Goal: Obtain resource: Obtain resource

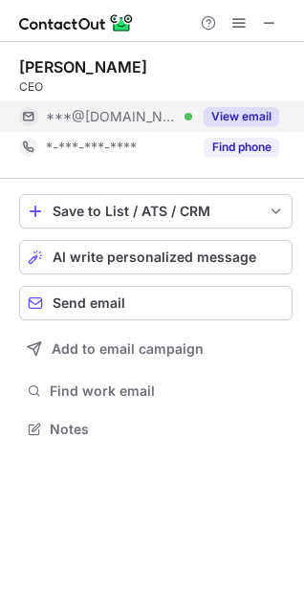
scroll to position [416, 304]
click at [219, 112] on button "View email" at bounding box center [241, 116] width 75 height 19
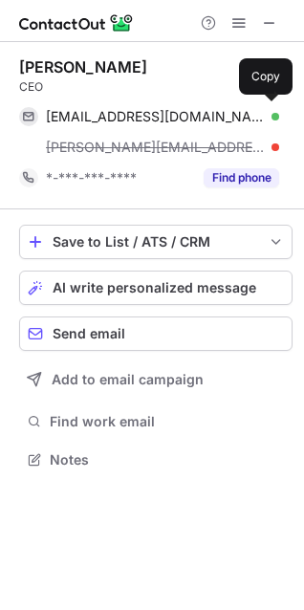
scroll to position [446, 304]
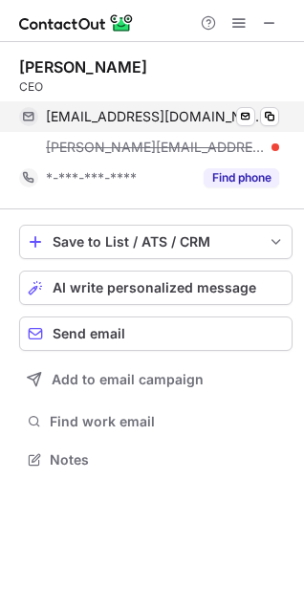
click at [158, 119] on span "adarshsharan@gmail.com" at bounding box center [155, 116] width 219 height 17
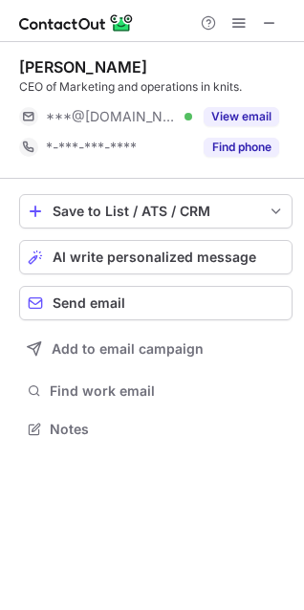
scroll to position [416, 304]
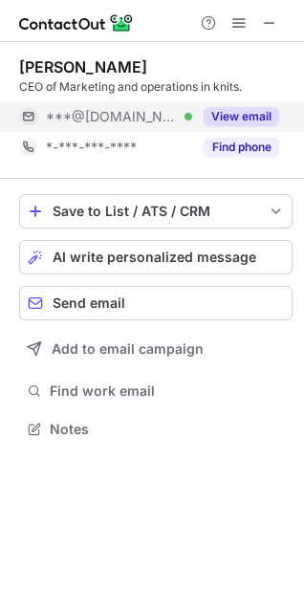
click at [255, 120] on button "View email" at bounding box center [241, 116] width 75 height 19
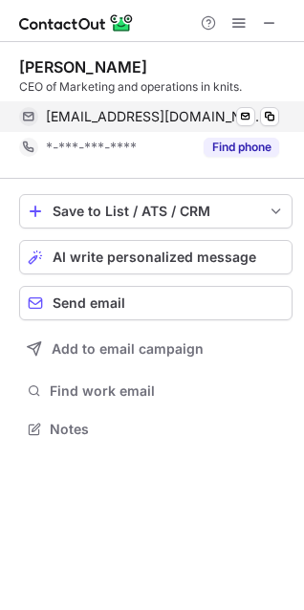
click at [164, 110] on span "sundeepchatrath@yahoo.co.in" at bounding box center [155, 116] width 219 height 17
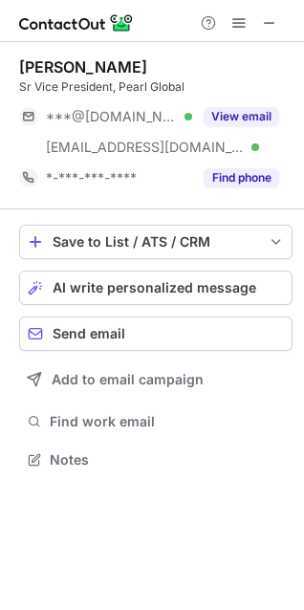
scroll to position [446, 304]
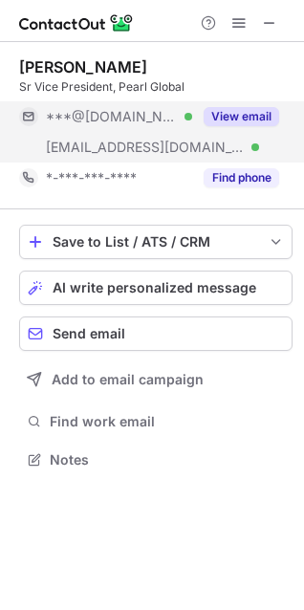
click at [233, 119] on button "View email" at bounding box center [241, 116] width 75 height 19
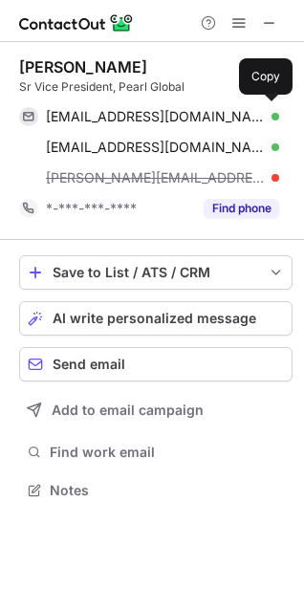
scroll to position [477, 304]
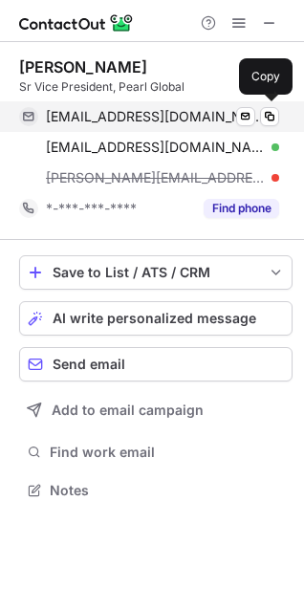
click at [124, 118] on span "shipranarula@gmail.com" at bounding box center [155, 116] width 219 height 17
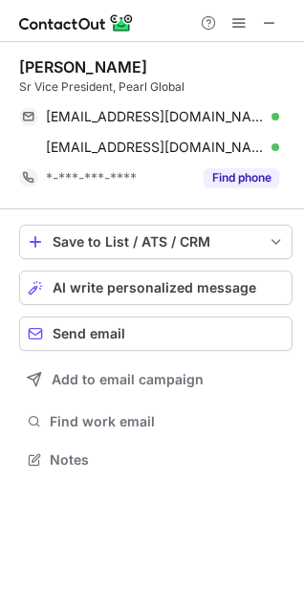
scroll to position [446, 304]
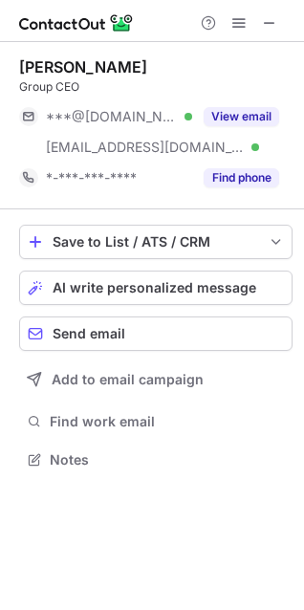
scroll to position [446, 304]
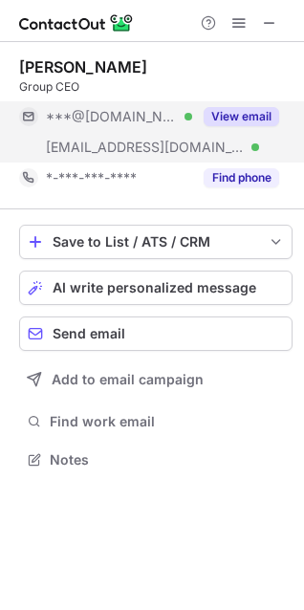
click at [269, 109] on button "View email" at bounding box center [241, 116] width 75 height 19
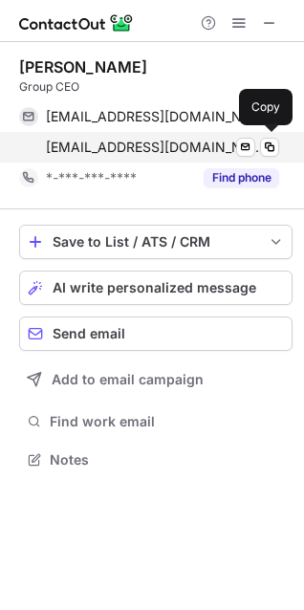
click at [140, 149] on span "[EMAIL_ADDRESS][DOMAIN_NAME]" at bounding box center [155, 147] width 219 height 17
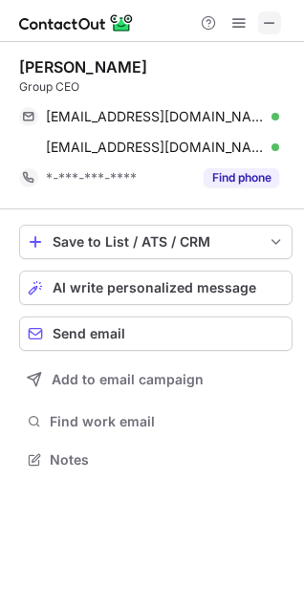
click at [275, 26] on span at bounding box center [269, 22] width 15 height 15
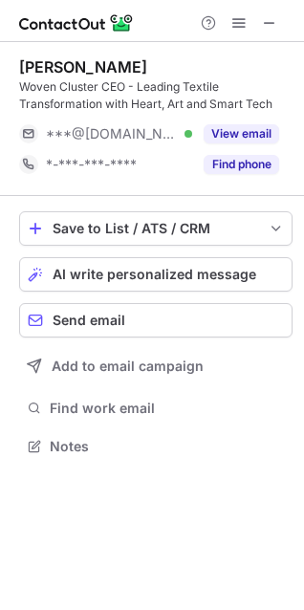
scroll to position [433, 304]
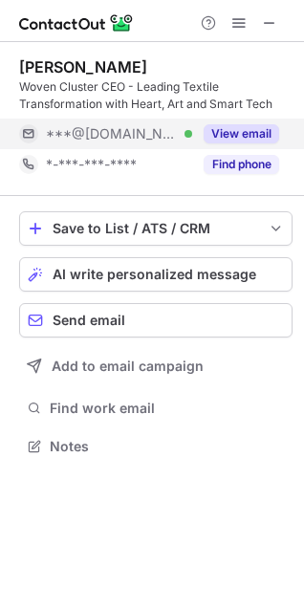
click at [254, 130] on button "View email" at bounding box center [241, 133] width 75 height 19
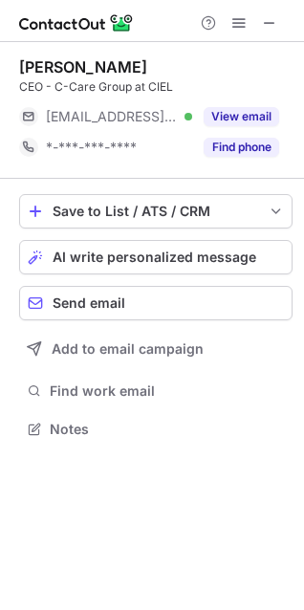
scroll to position [416, 304]
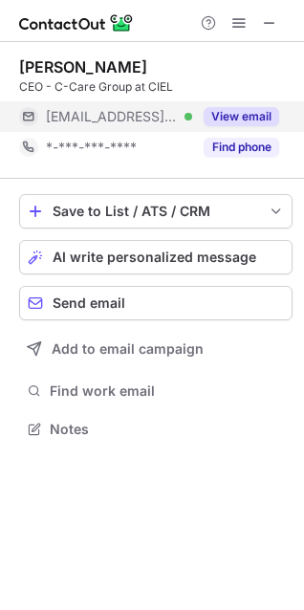
click at [234, 118] on button "View email" at bounding box center [241, 116] width 75 height 19
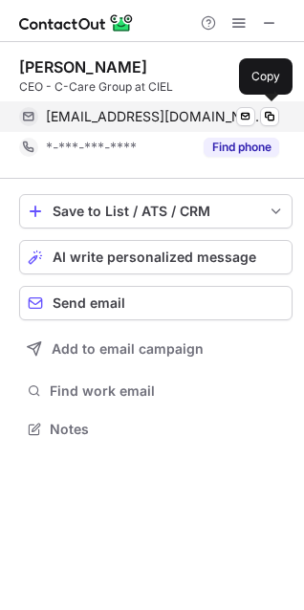
click at [150, 119] on span "hechevin@c-care.mu" at bounding box center [155, 116] width 219 height 17
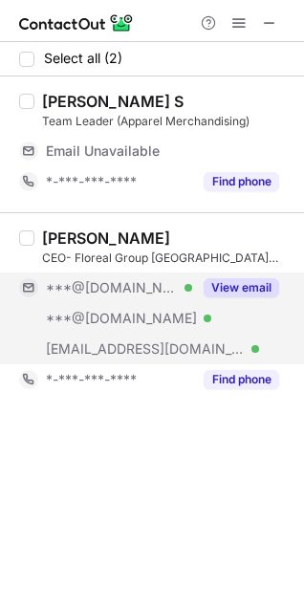
click at [251, 287] on button "View email" at bounding box center [241, 287] width 75 height 19
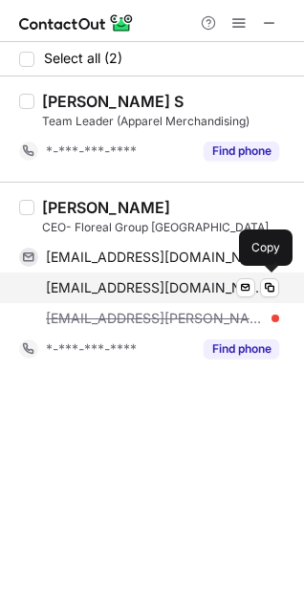
click at [142, 285] on span "[EMAIL_ADDRESS][DOMAIN_NAME]" at bounding box center [155, 287] width 219 height 17
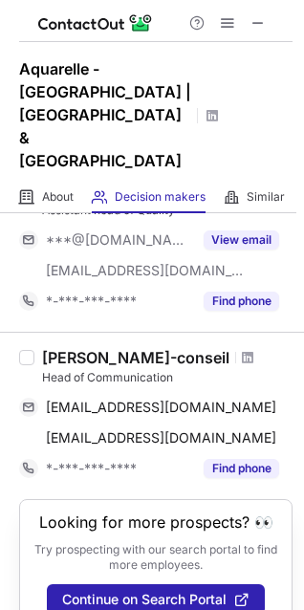
scroll to position [134, 0]
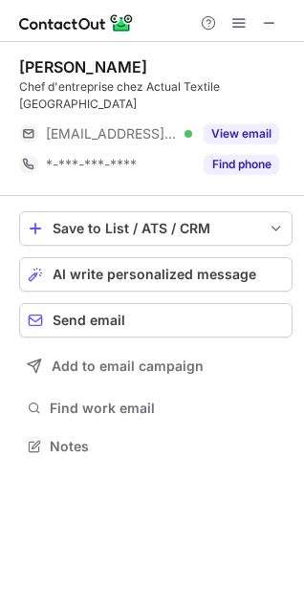
scroll to position [416, 304]
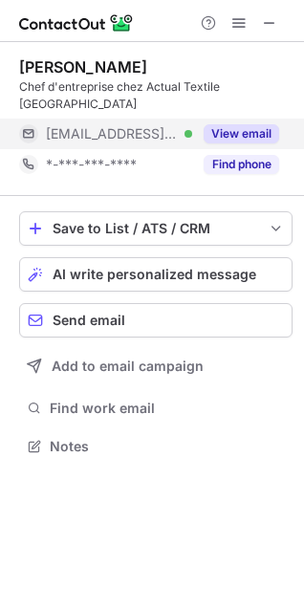
click at [236, 124] on button "View email" at bounding box center [241, 133] width 75 height 19
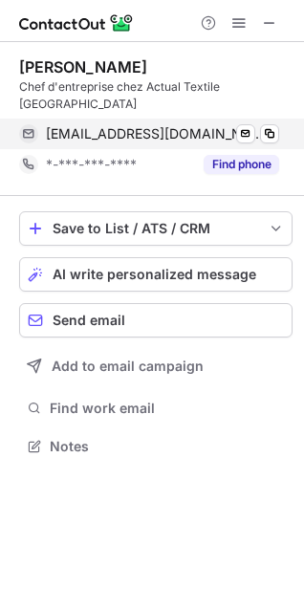
click at [122, 125] on span "actual@moov.mg" at bounding box center [155, 133] width 219 height 17
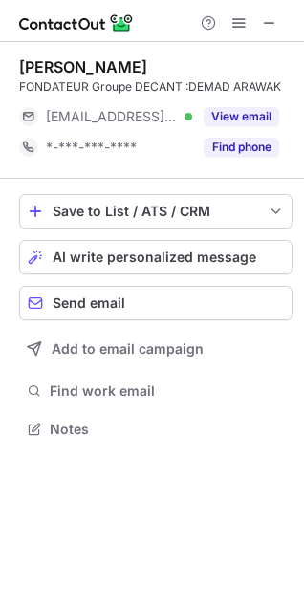
scroll to position [416, 304]
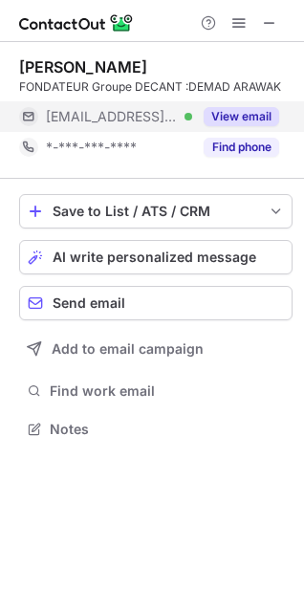
click at [250, 111] on button "View email" at bounding box center [241, 116] width 75 height 19
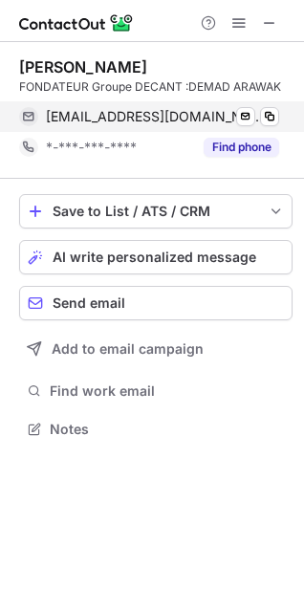
click at [134, 118] on span "[EMAIL_ADDRESS][DOMAIN_NAME]" at bounding box center [155, 116] width 219 height 17
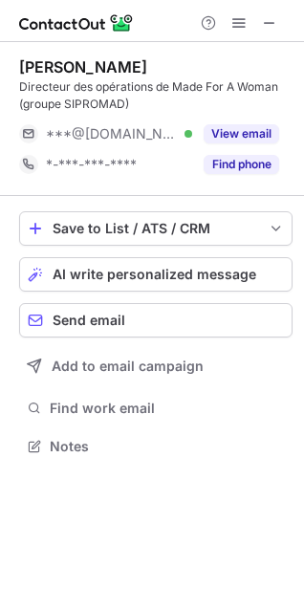
scroll to position [433, 304]
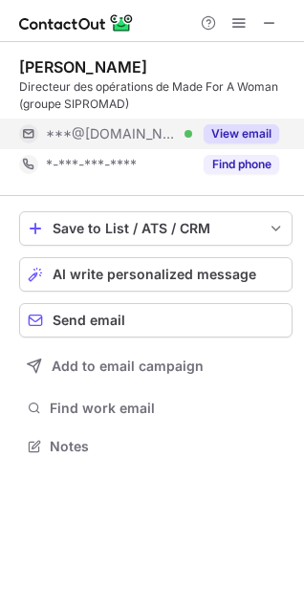
click at [246, 130] on button "View email" at bounding box center [241, 133] width 75 height 19
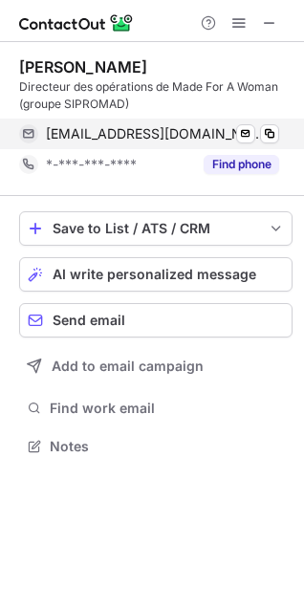
click at [130, 137] on span "fasayo1966@yahoo.fr" at bounding box center [155, 133] width 219 height 17
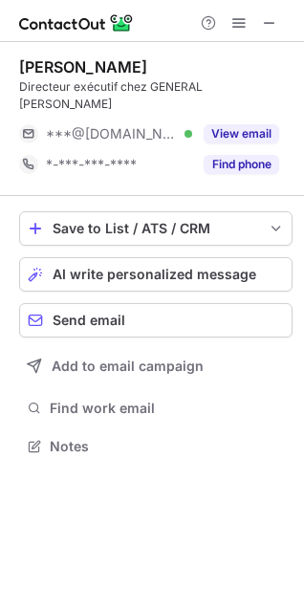
scroll to position [416, 304]
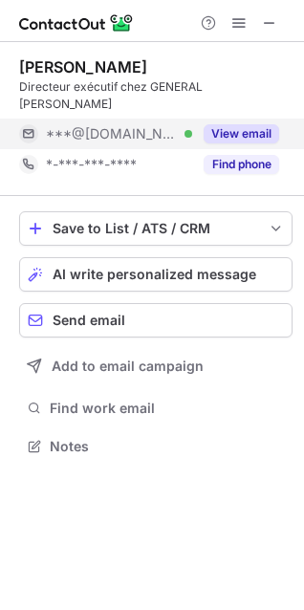
click at [268, 124] on button "View email" at bounding box center [241, 133] width 75 height 19
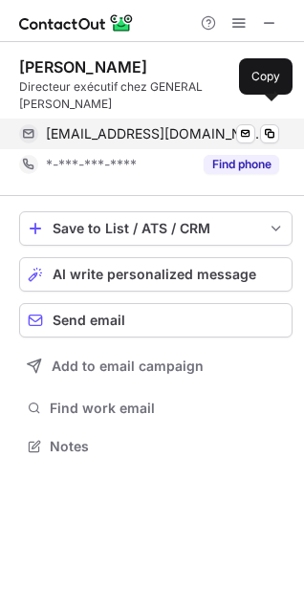
click at [166, 125] on span "[EMAIL_ADDRESS][DOMAIN_NAME]" at bounding box center [155, 133] width 219 height 17
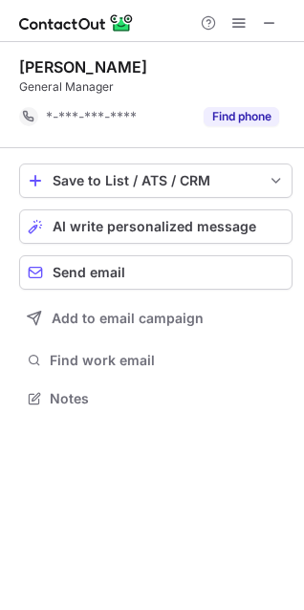
scroll to position [385, 304]
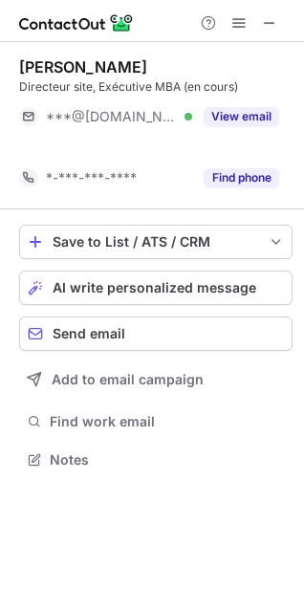
scroll to position [416, 304]
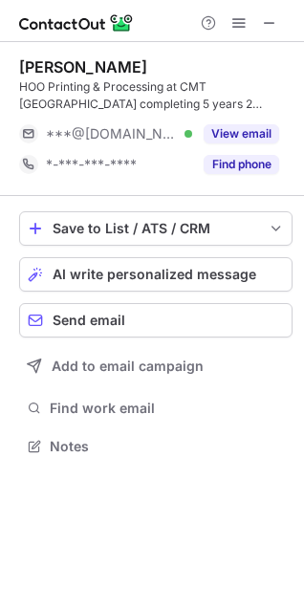
scroll to position [433, 304]
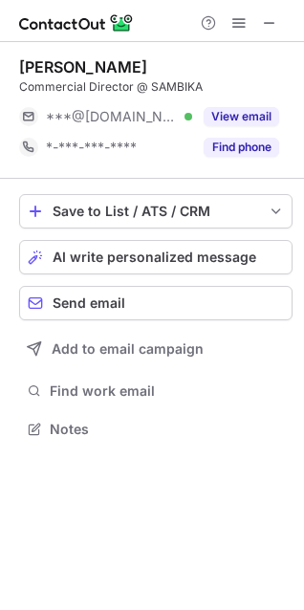
scroll to position [416, 304]
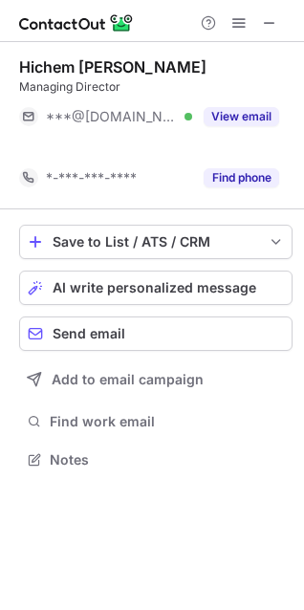
scroll to position [416, 304]
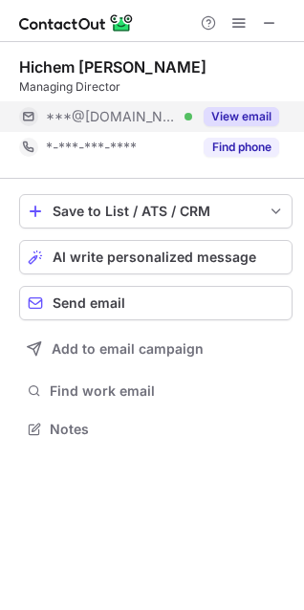
click at [264, 108] on button "View email" at bounding box center [241, 116] width 75 height 19
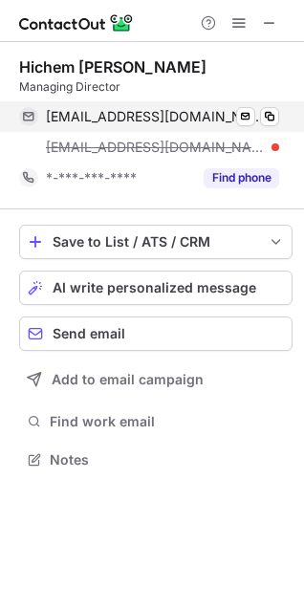
click at [176, 112] on span "hichembenhassine002@yahoo.fr" at bounding box center [155, 116] width 219 height 17
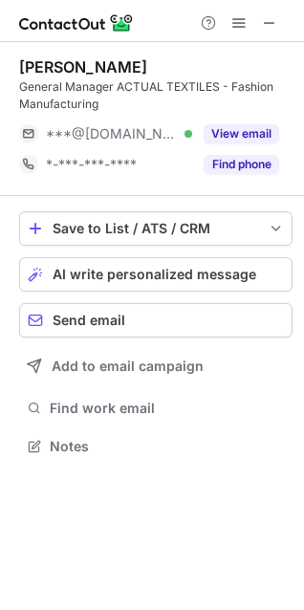
scroll to position [433, 304]
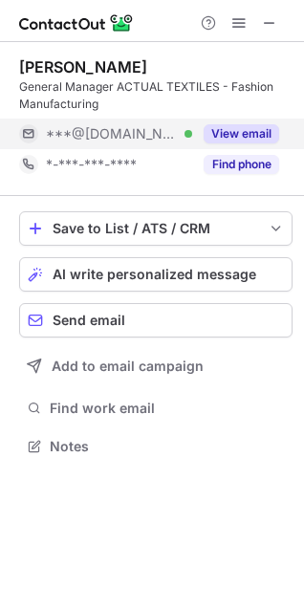
click at [220, 133] on button "View email" at bounding box center [241, 133] width 75 height 19
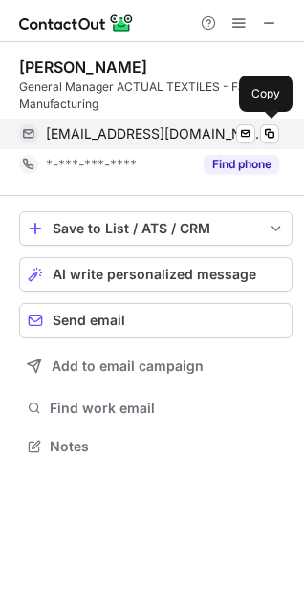
click at [118, 129] on span "[EMAIL_ADDRESS][DOMAIN_NAME]" at bounding box center [155, 133] width 219 height 17
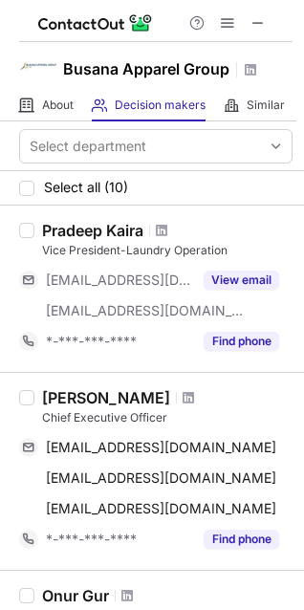
drag, startPoint x: 289, startPoint y: 220, endPoint x: 290, endPoint y: 234, distance: 14.4
click at [290, 234] on div "Select department Select all (10) Pradeep Kaira Vice President-Laundry Operatio…" at bounding box center [152, 365] width 304 height 488
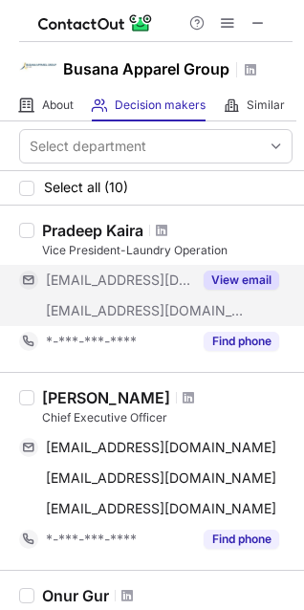
click at [245, 274] on button "View email" at bounding box center [241, 279] width 75 height 19
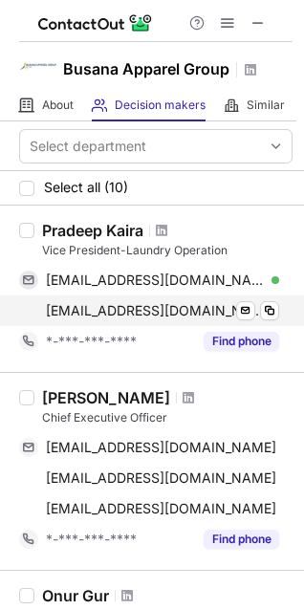
click at [154, 307] on span "pradeep@busanagroup.com" at bounding box center [155, 310] width 219 height 17
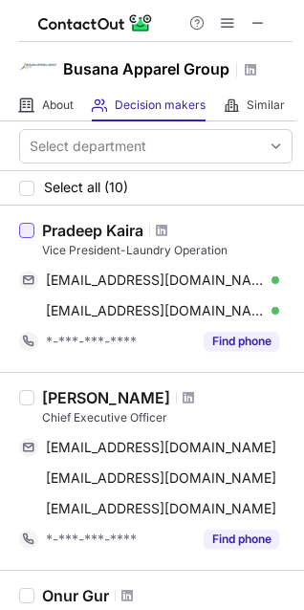
click at [26, 232] on div at bounding box center [26, 230] width 15 height 15
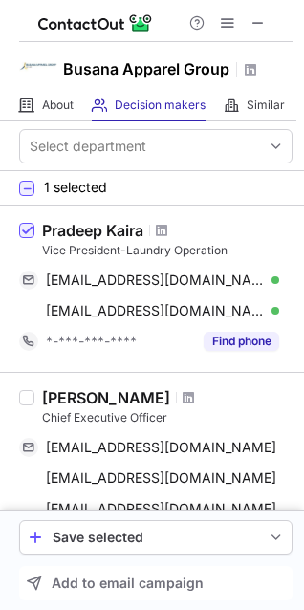
click at [82, 230] on div "Pradeep Kaira" at bounding box center [92, 230] width 101 height 19
click at [85, 230] on div "Pradeep Kaira" at bounding box center [92, 230] width 101 height 19
click at [164, 233] on span at bounding box center [161, 230] width 11 height 15
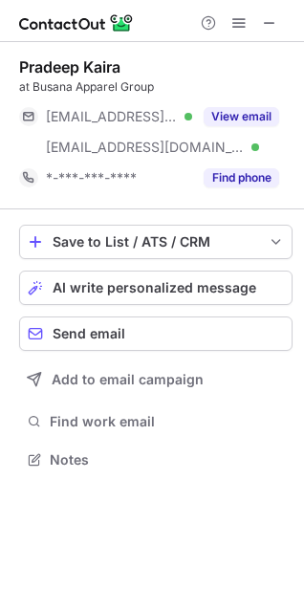
scroll to position [446, 304]
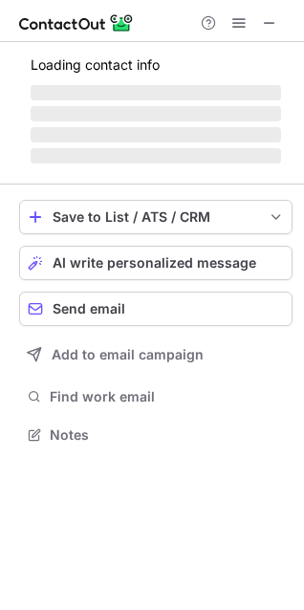
scroll to position [463, 304]
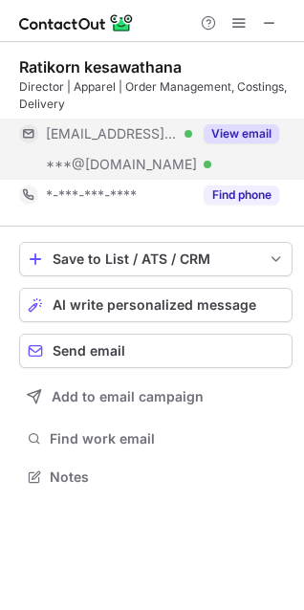
click at [259, 132] on button "View email" at bounding box center [241, 133] width 75 height 19
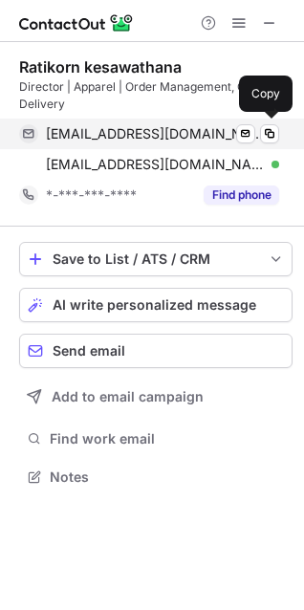
click at [138, 132] on span "[EMAIL_ADDRESS][DOMAIN_NAME]" at bounding box center [155, 133] width 219 height 17
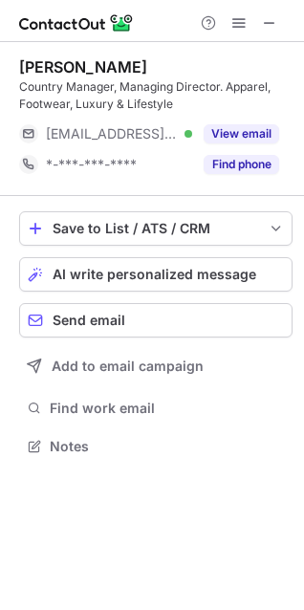
scroll to position [433, 304]
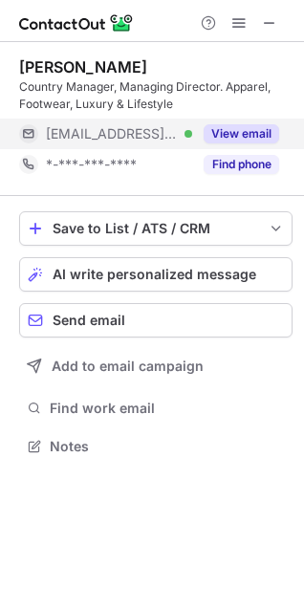
click at [228, 124] on button "View email" at bounding box center [241, 133] width 75 height 19
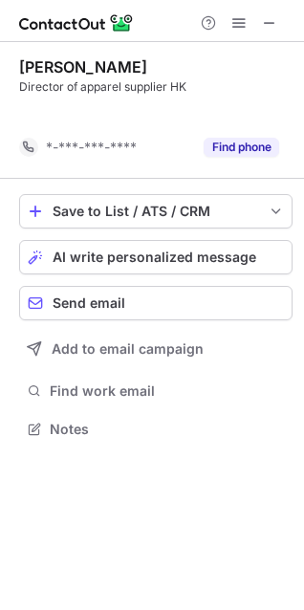
scroll to position [385, 304]
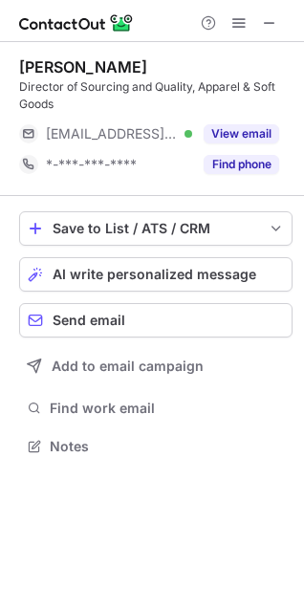
scroll to position [433, 304]
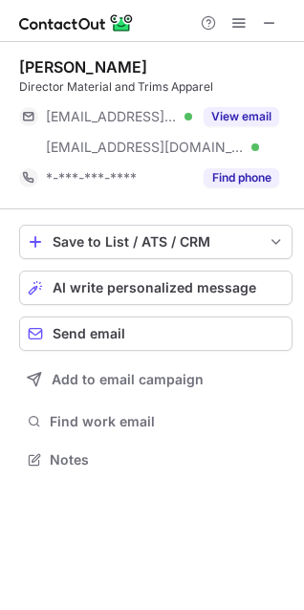
scroll to position [446, 304]
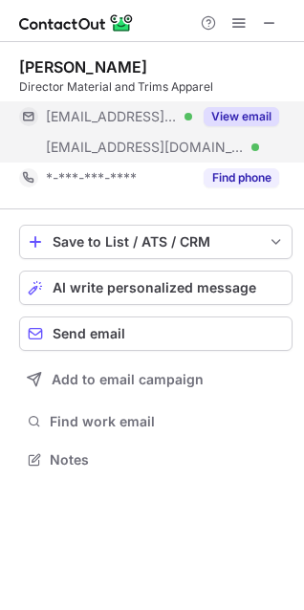
click at [225, 113] on button "View email" at bounding box center [241, 116] width 75 height 19
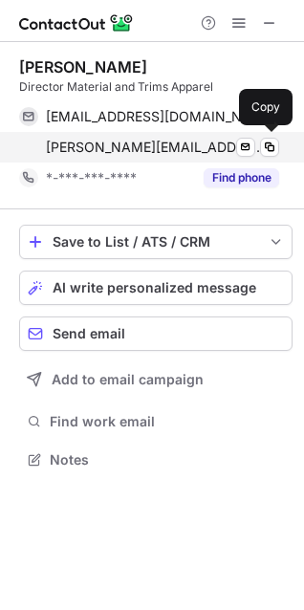
click at [174, 149] on span "[PERSON_NAME][EMAIL_ADDRESS][PERSON_NAME][DOMAIN_NAME]" at bounding box center [155, 147] width 219 height 17
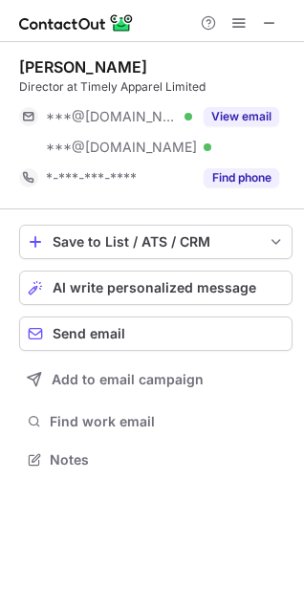
scroll to position [446, 304]
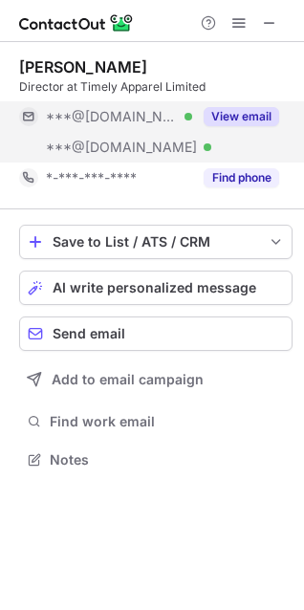
click at [227, 112] on button "View email" at bounding box center [241, 116] width 75 height 19
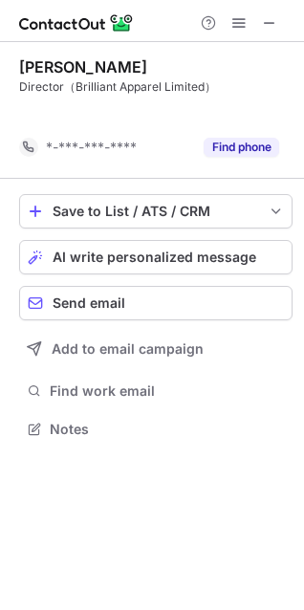
scroll to position [385, 304]
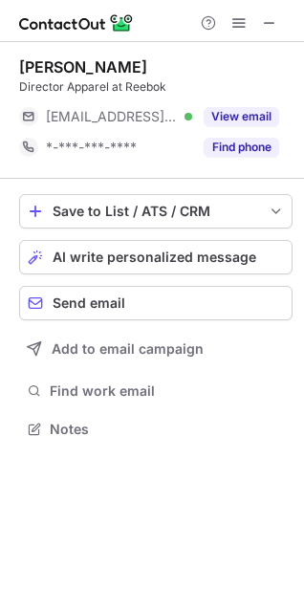
scroll to position [416, 304]
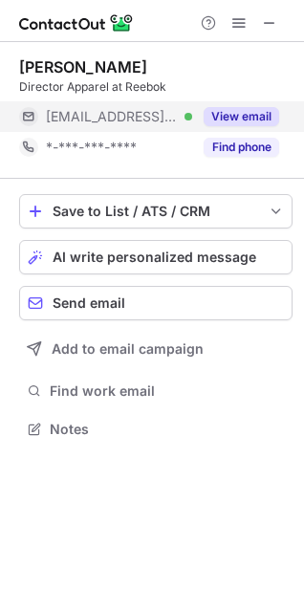
click at [219, 108] on button "View email" at bounding box center [241, 116] width 75 height 19
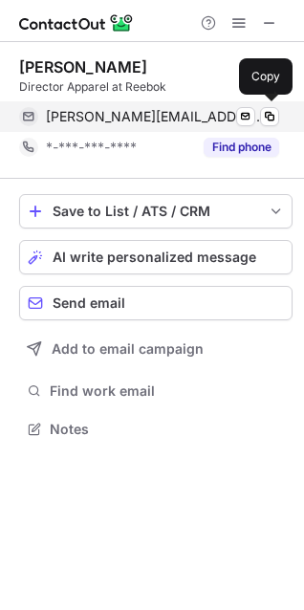
click at [119, 114] on span "andrew.wong@reebok.com" at bounding box center [155, 116] width 219 height 17
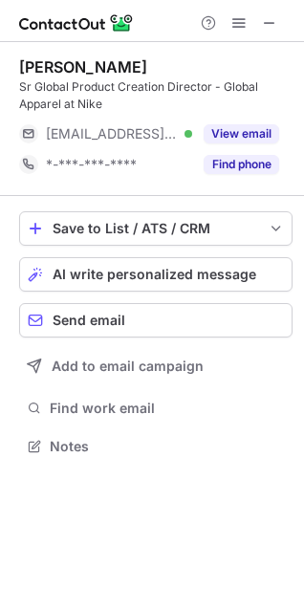
scroll to position [433, 304]
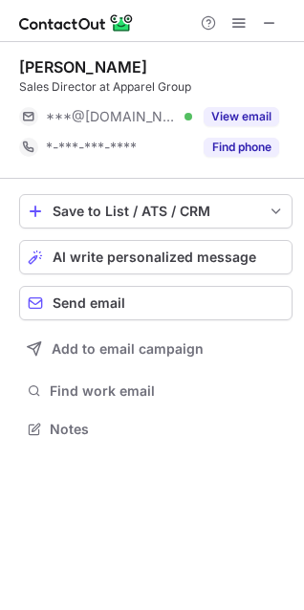
scroll to position [416, 304]
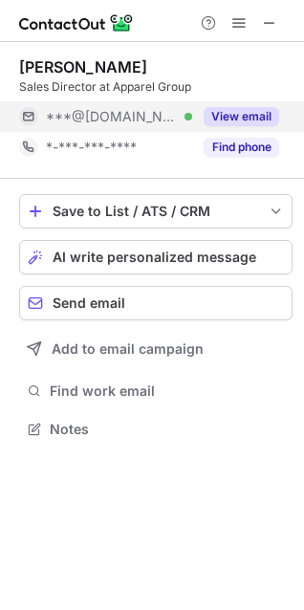
click at [268, 117] on button "View email" at bounding box center [241, 116] width 75 height 19
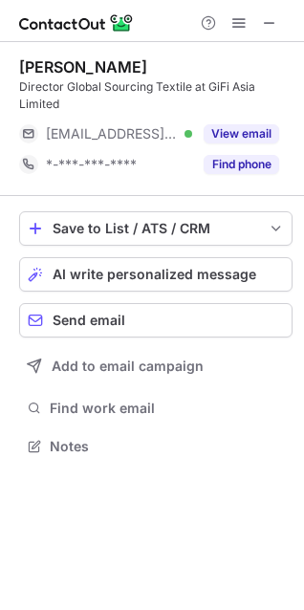
scroll to position [433, 304]
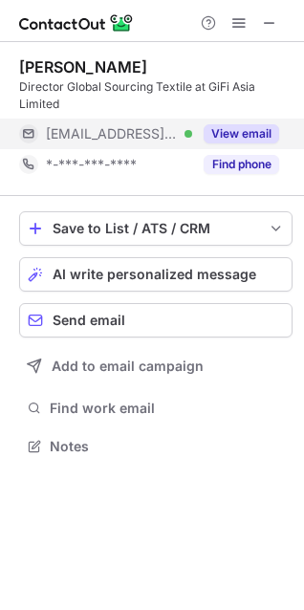
click at [222, 124] on button "View email" at bounding box center [241, 133] width 75 height 19
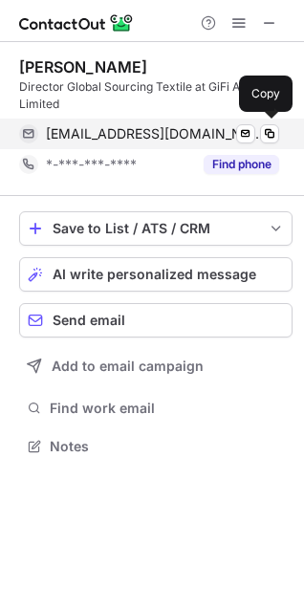
click at [153, 133] on span "marc.lemasson@gifiasia.com" at bounding box center [155, 133] width 219 height 17
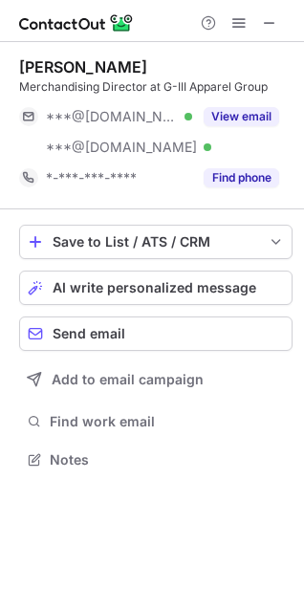
scroll to position [446, 304]
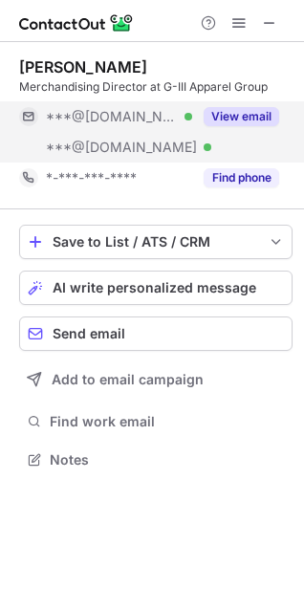
click at [233, 116] on button "View email" at bounding box center [241, 116] width 75 height 19
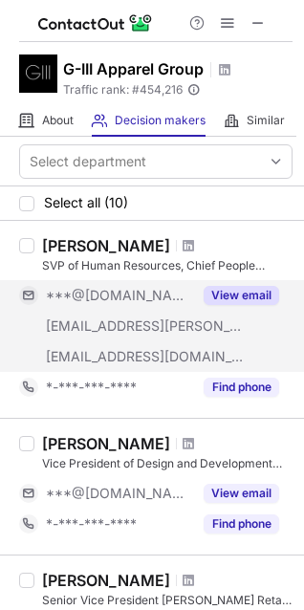
click at [253, 285] on div "View email" at bounding box center [235, 295] width 87 height 31
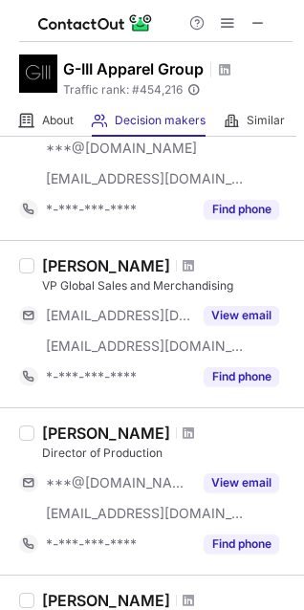
scroll to position [621, 0]
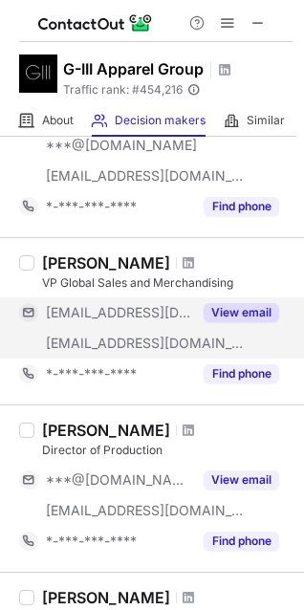
click at [241, 313] on button "View email" at bounding box center [241, 312] width 75 height 19
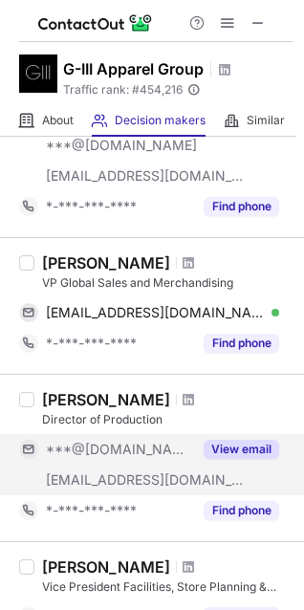
click at [234, 444] on button "View email" at bounding box center [241, 448] width 75 height 19
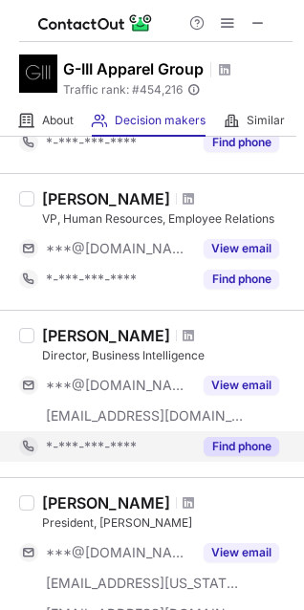
scroll to position [1128, 0]
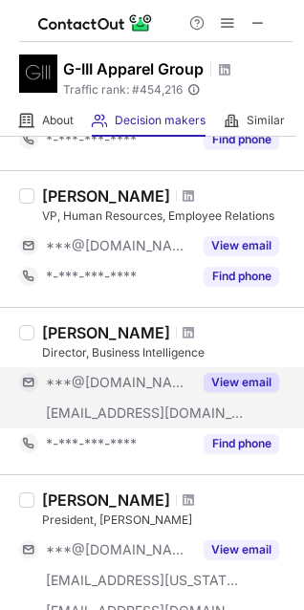
click at [236, 370] on div "View email" at bounding box center [235, 382] width 87 height 31
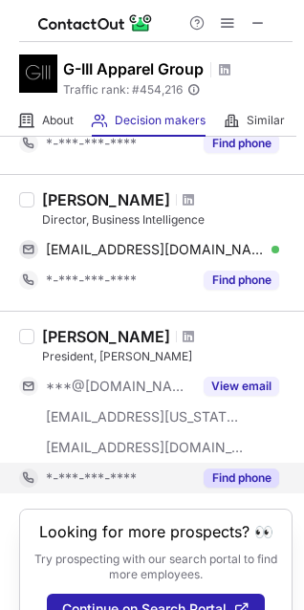
scroll to position [1266, 0]
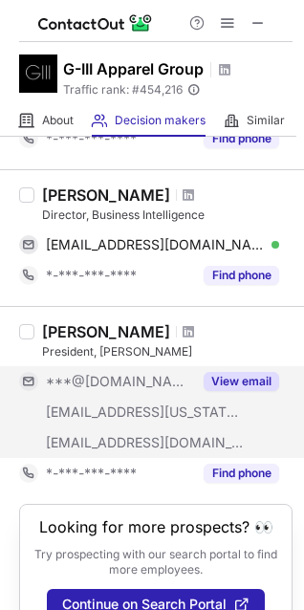
click at [227, 369] on div "View email" at bounding box center [235, 381] width 87 height 31
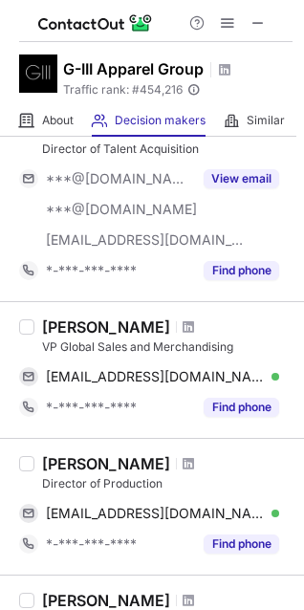
scroll to position [561, 0]
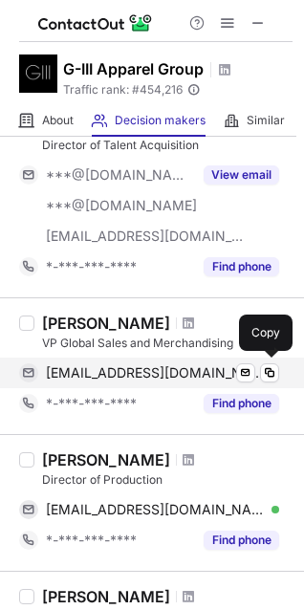
click at [167, 370] on span "munderwood@students.colgate.edu" at bounding box center [155, 372] width 219 height 17
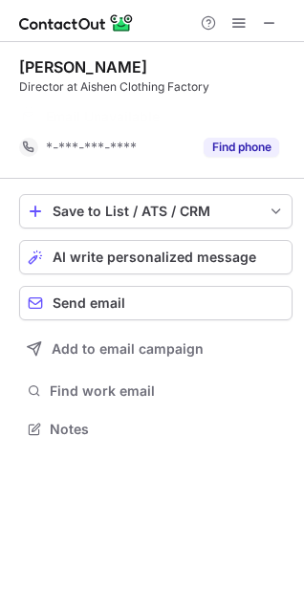
scroll to position [385, 304]
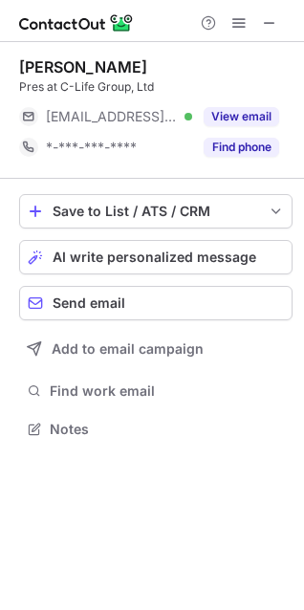
scroll to position [416, 304]
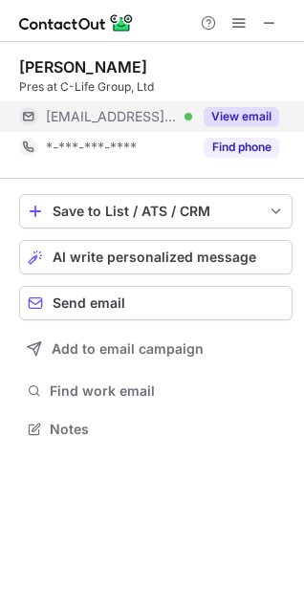
click at [225, 115] on button "View email" at bounding box center [241, 116] width 75 height 19
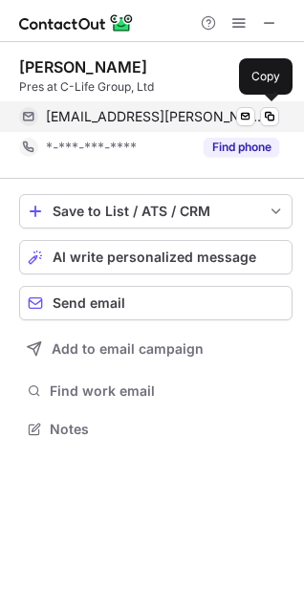
click at [121, 118] on span "hymie.shamah@c-lifegroup.com" at bounding box center [155, 116] width 219 height 17
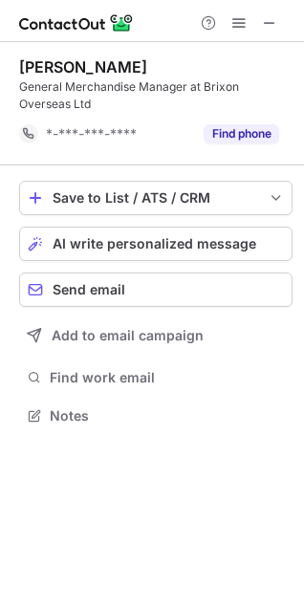
scroll to position [402, 304]
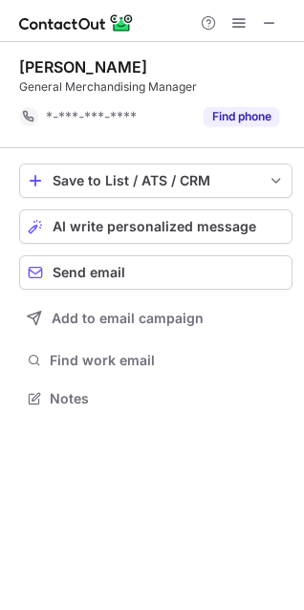
scroll to position [385, 304]
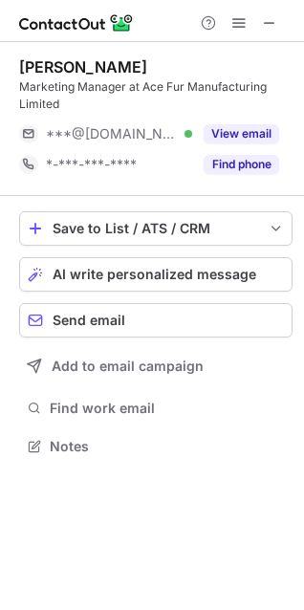
scroll to position [433, 304]
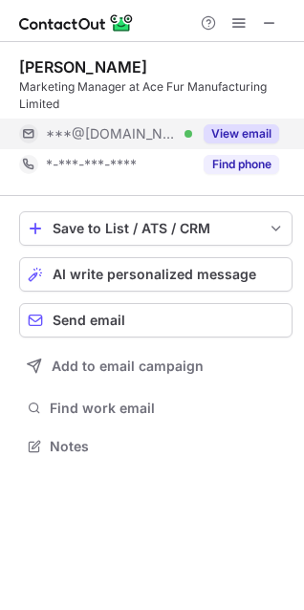
click at [236, 132] on button "View email" at bounding box center [241, 133] width 75 height 19
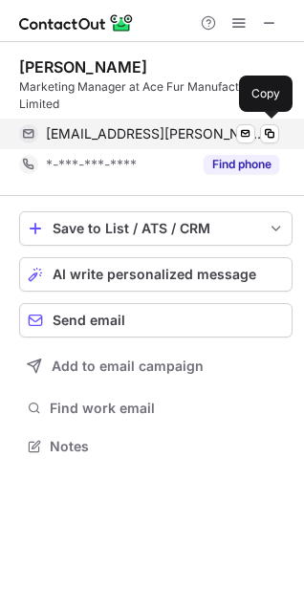
click at [171, 134] on span "[EMAIL_ADDRESS][PERSON_NAME][DOMAIN_NAME]" at bounding box center [155, 133] width 219 height 17
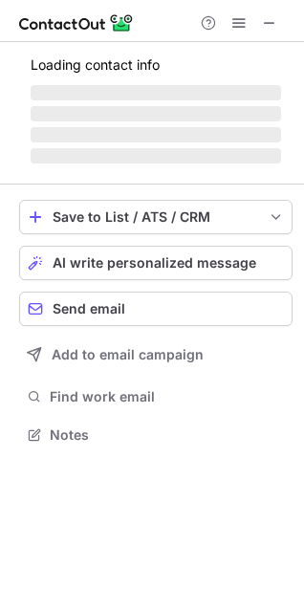
scroll to position [433, 304]
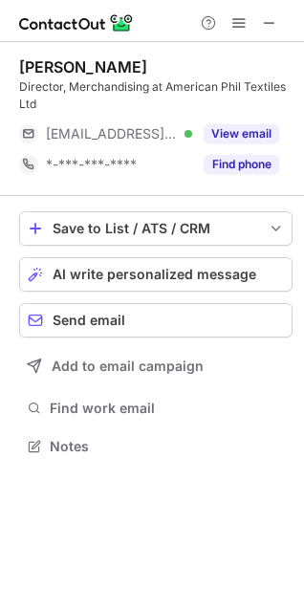
scroll to position [433, 304]
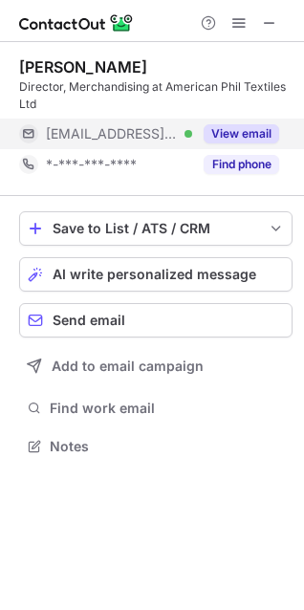
click at [246, 134] on button "View email" at bounding box center [241, 133] width 75 height 19
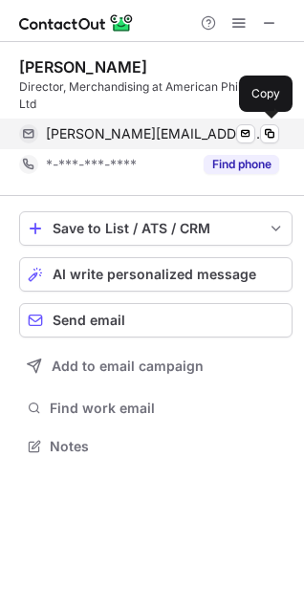
click at [161, 135] on span "[PERSON_NAME][EMAIL_ADDRESS][PERSON_NAME][PERSON_NAME][DOMAIN_NAME]" at bounding box center [155, 133] width 219 height 17
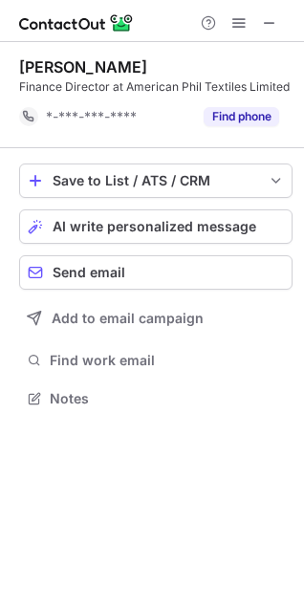
scroll to position [385, 304]
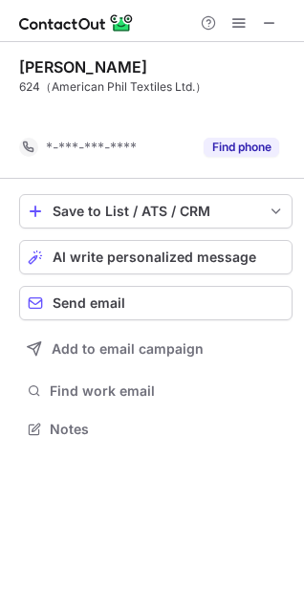
scroll to position [385, 304]
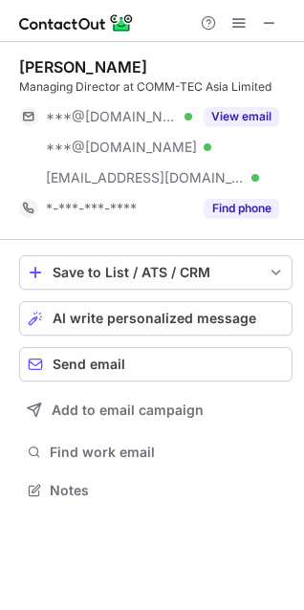
scroll to position [477, 304]
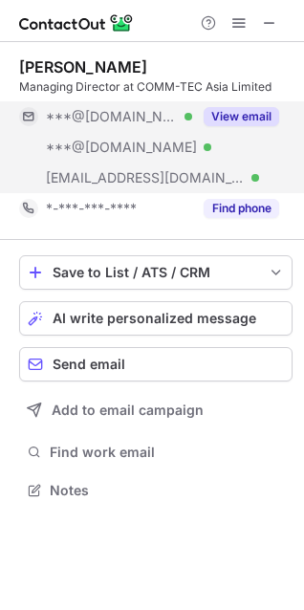
click at [261, 114] on button "View email" at bounding box center [241, 116] width 75 height 19
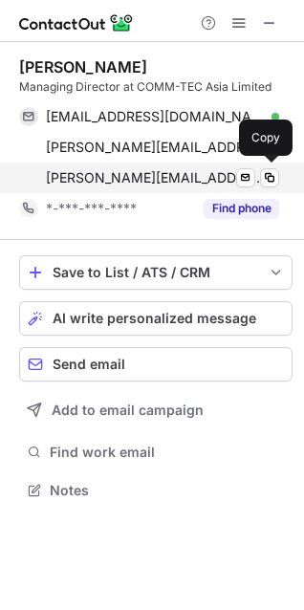
click at [128, 182] on span "[PERSON_NAME][EMAIL_ADDRESS][DOMAIN_NAME]" at bounding box center [155, 177] width 219 height 17
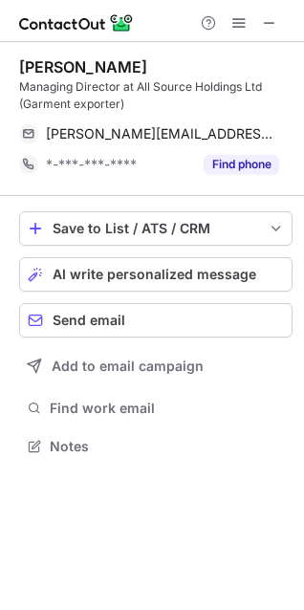
scroll to position [433, 304]
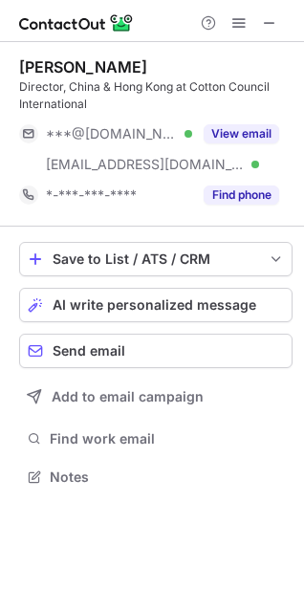
scroll to position [463, 304]
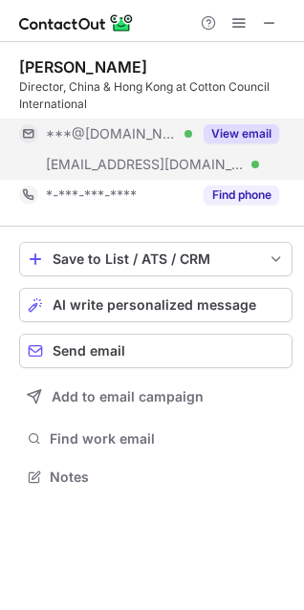
click at [229, 132] on button "View email" at bounding box center [241, 133] width 75 height 19
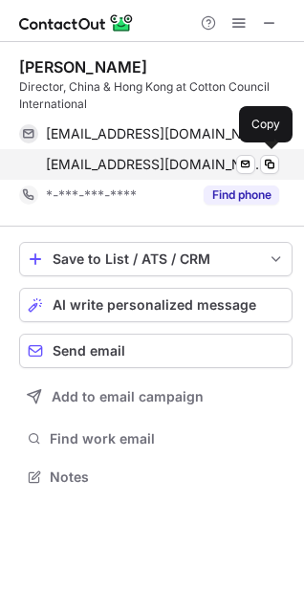
click at [136, 164] on span "[EMAIL_ADDRESS][DOMAIN_NAME]" at bounding box center [155, 164] width 219 height 17
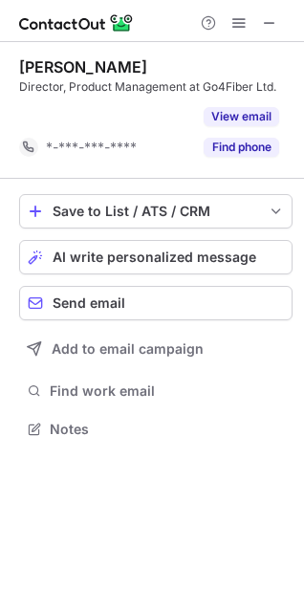
scroll to position [385, 304]
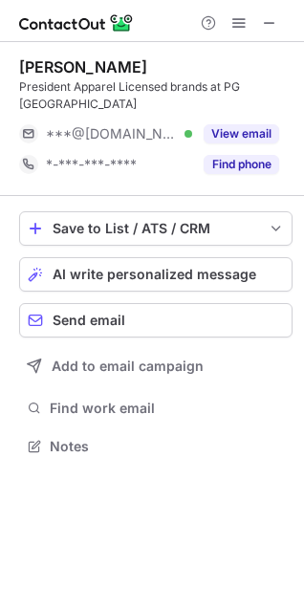
scroll to position [416, 304]
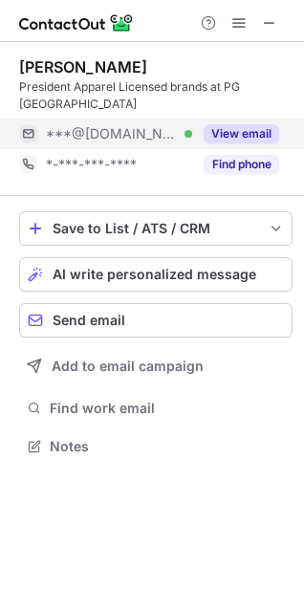
click at [252, 124] on button "View email" at bounding box center [241, 133] width 75 height 19
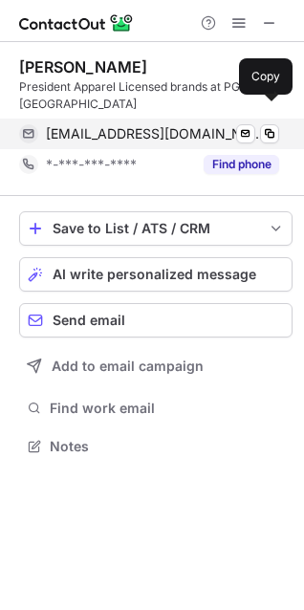
click at [117, 125] on span "shongg3@gmail.com" at bounding box center [155, 133] width 219 height 17
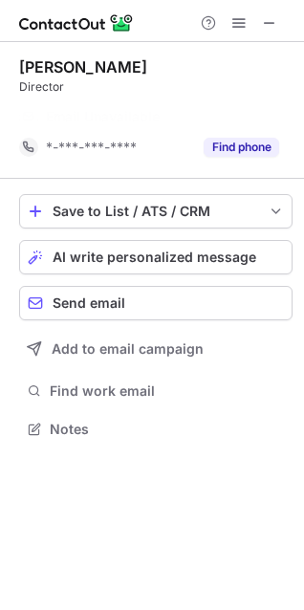
scroll to position [385, 304]
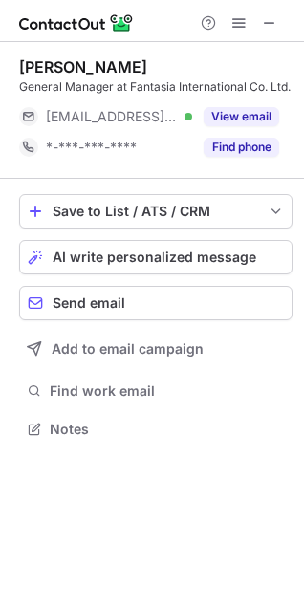
scroll to position [416, 304]
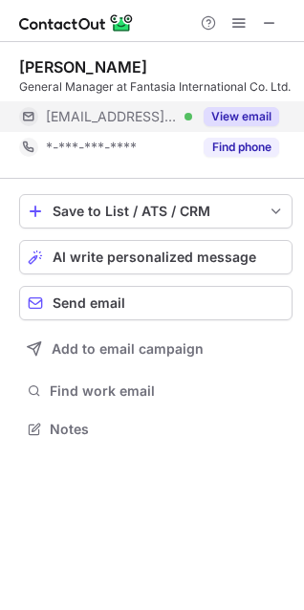
click at [249, 115] on button "View email" at bounding box center [241, 116] width 75 height 19
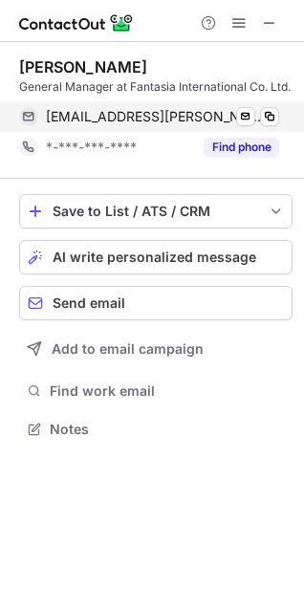
click at [163, 117] on span "elise@lemaster.com.hk" at bounding box center [155, 116] width 219 height 17
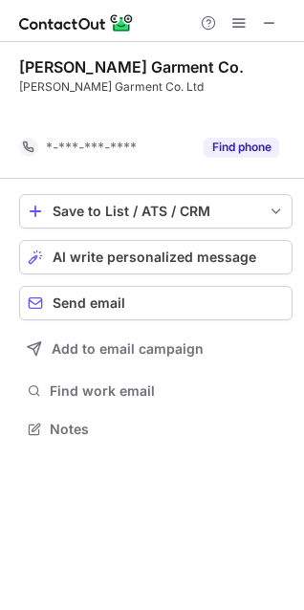
scroll to position [385, 304]
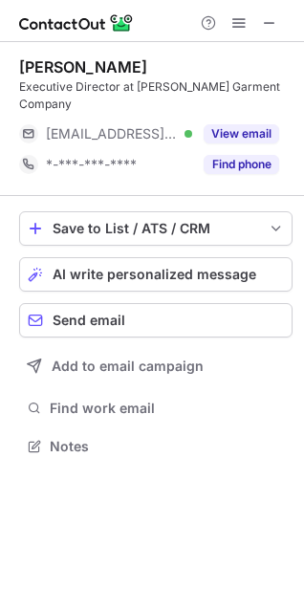
scroll to position [416, 304]
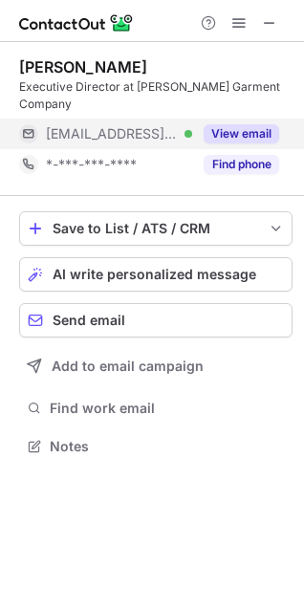
click at [244, 124] on button "View email" at bounding box center [241, 133] width 75 height 19
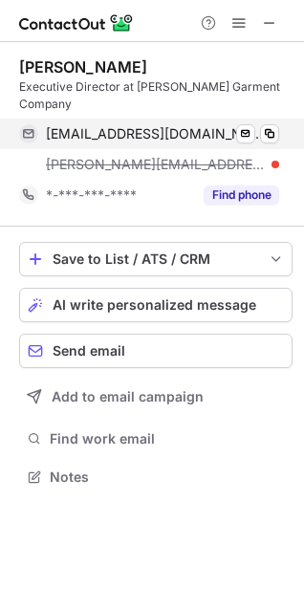
click at [141, 125] on span "[EMAIL_ADDRESS][DOMAIN_NAME]" at bounding box center [155, 133] width 219 height 17
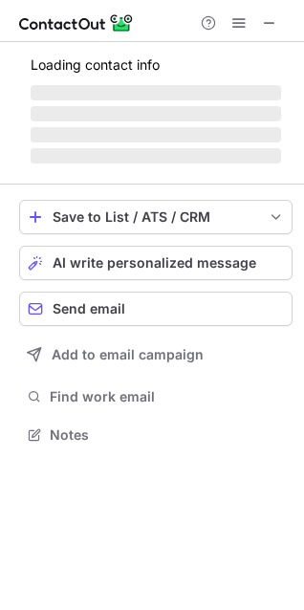
scroll to position [494, 304]
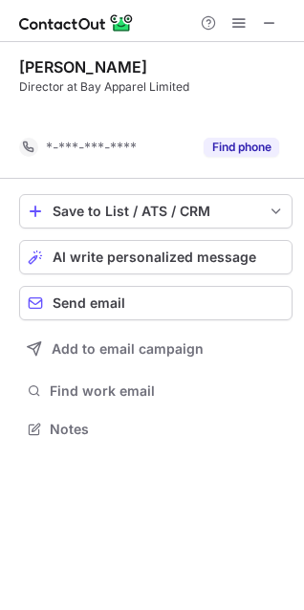
scroll to position [385, 304]
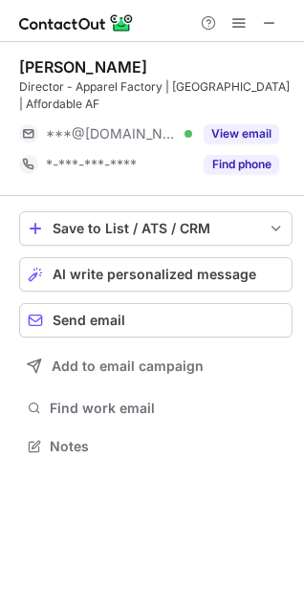
scroll to position [433, 304]
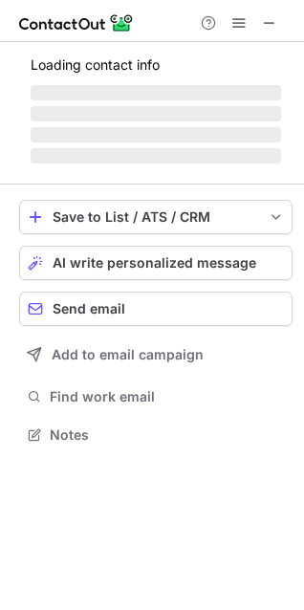
scroll to position [416, 304]
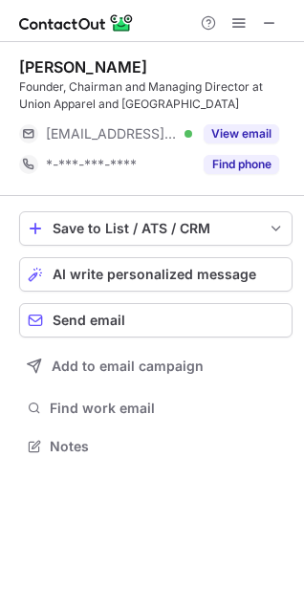
scroll to position [433, 304]
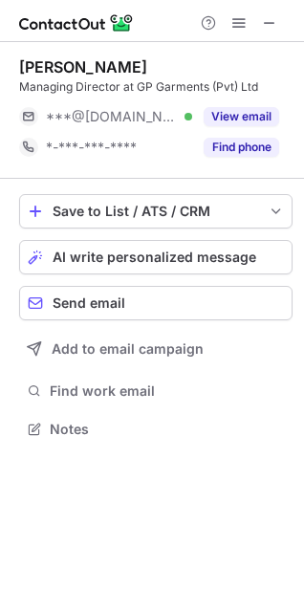
scroll to position [416, 304]
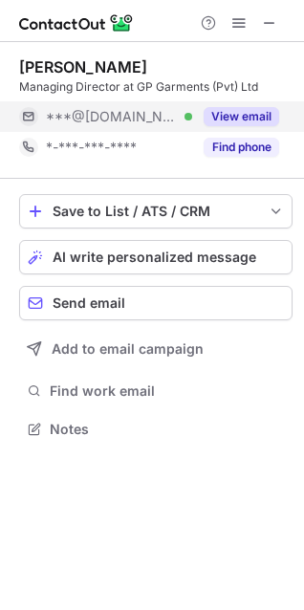
click at [246, 106] on div "View email" at bounding box center [235, 116] width 87 height 31
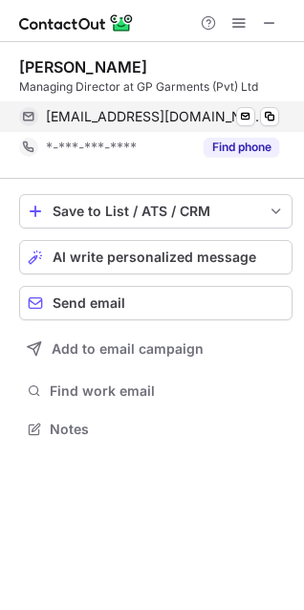
click at [136, 112] on span "[EMAIL_ADDRESS][DOMAIN_NAME]" at bounding box center [155, 116] width 219 height 17
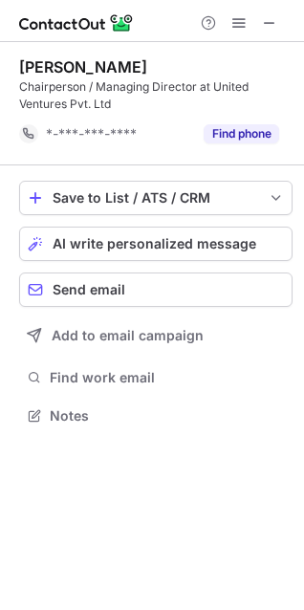
scroll to position [402, 304]
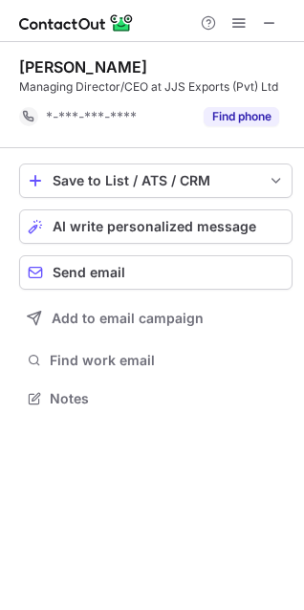
scroll to position [385, 304]
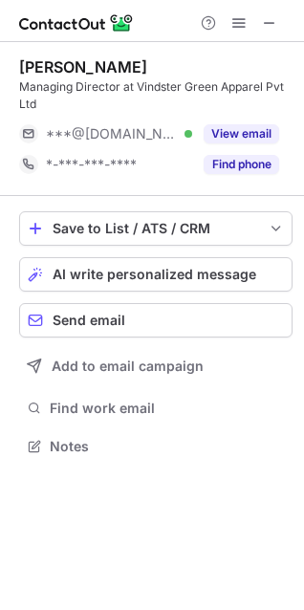
scroll to position [433, 304]
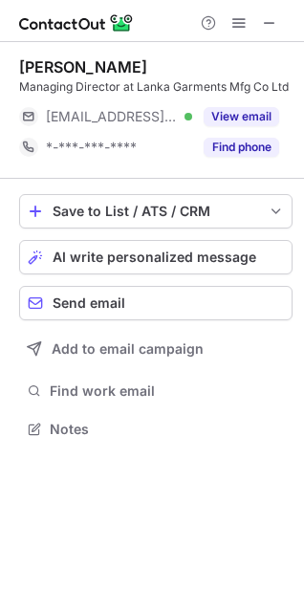
scroll to position [416, 304]
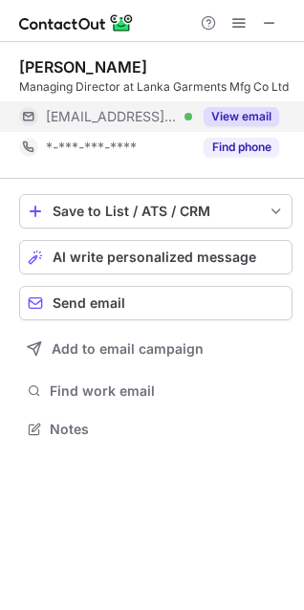
click at [214, 111] on button "View email" at bounding box center [241, 116] width 75 height 19
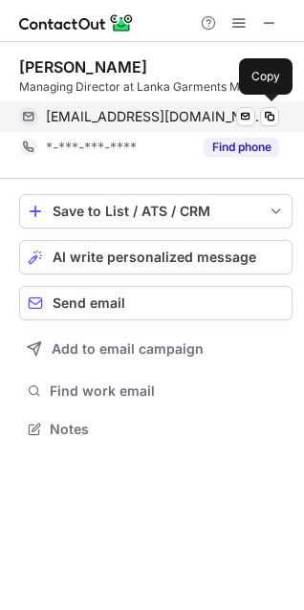
click at [98, 114] on span "[EMAIL_ADDRESS][DOMAIN_NAME]" at bounding box center [155, 116] width 219 height 17
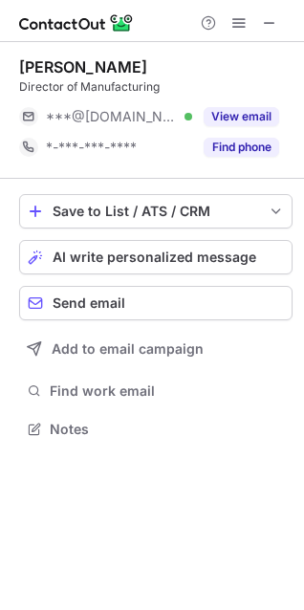
scroll to position [416, 304]
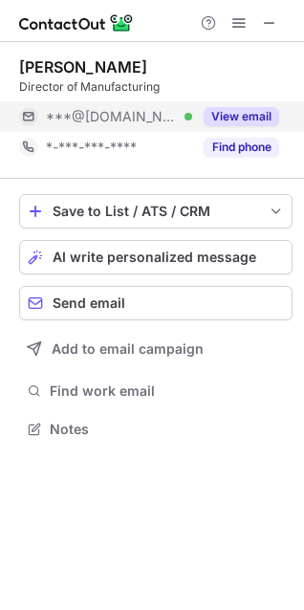
click at [231, 113] on button "View email" at bounding box center [241, 116] width 75 height 19
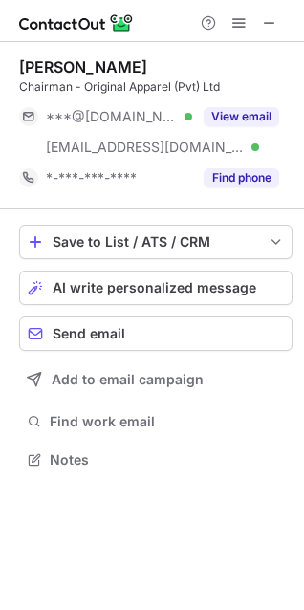
scroll to position [446, 304]
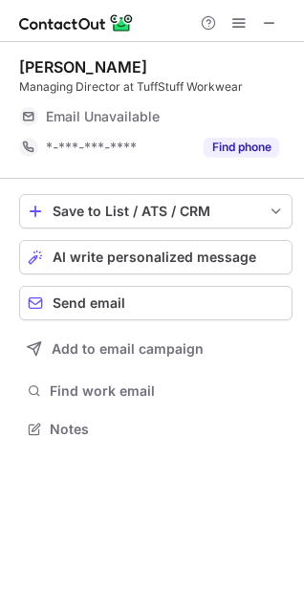
scroll to position [416, 304]
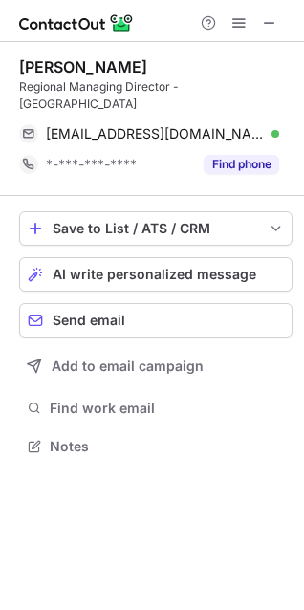
scroll to position [416, 304]
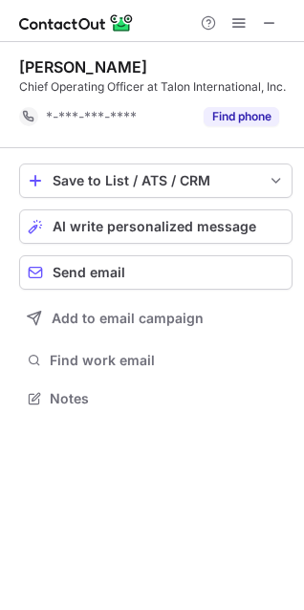
scroll to position [385, 304]
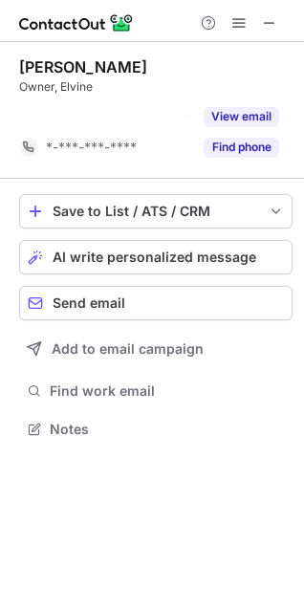
scroll to position [385, 304]
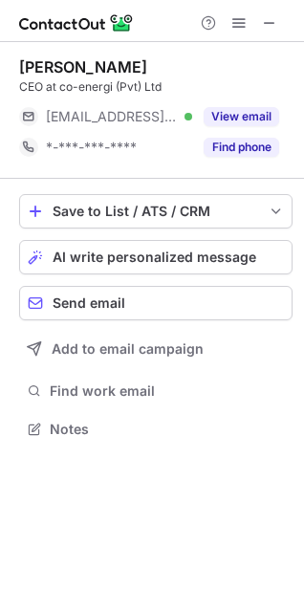
scroll to position [416, 304]
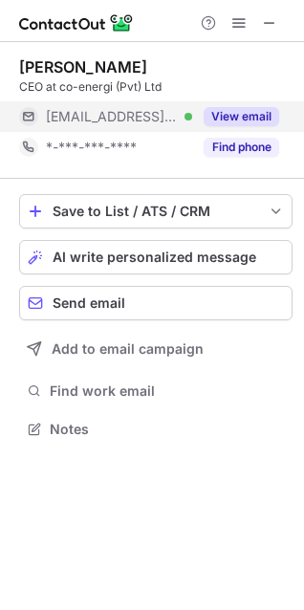
click at [274, 106] on div "View email" at bounding box center [235, 116] width 87 height 31
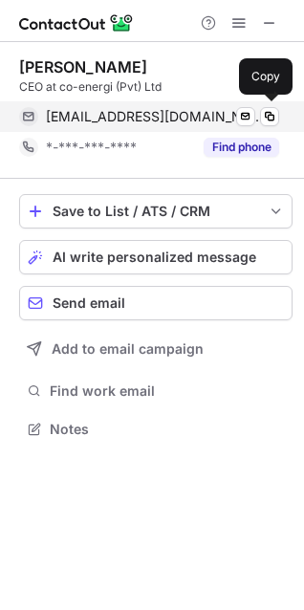
click at [166, 117] on span "shahids@lankaequities.com" at bounding box center [155, 116] width 219 height 17
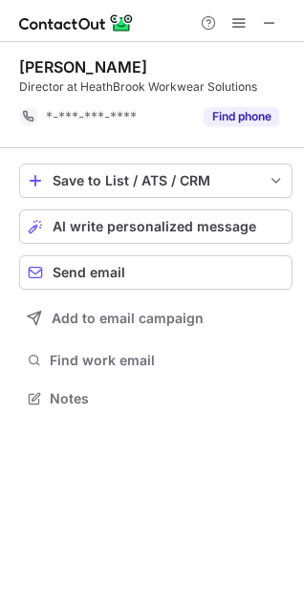
scroll to position [385, 304]
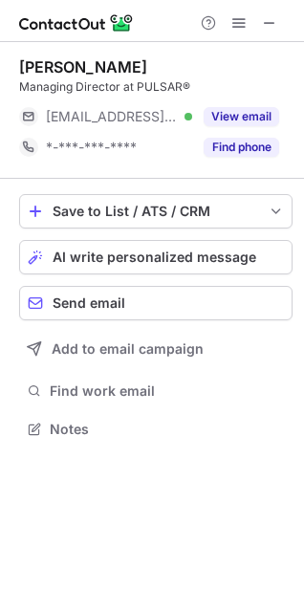
scroll to position [416, 304]
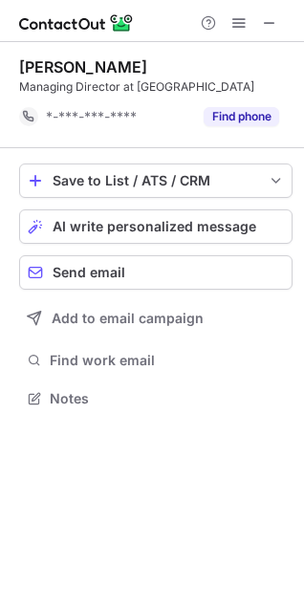
scroll to position [385, 304]
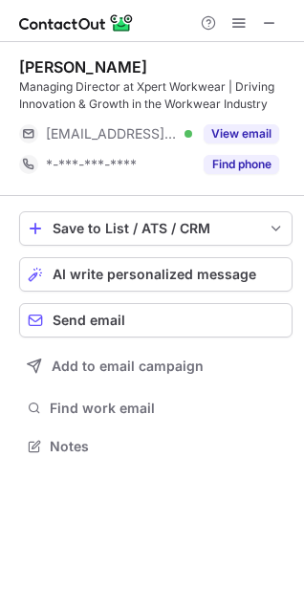
scroll to position [433, 304]
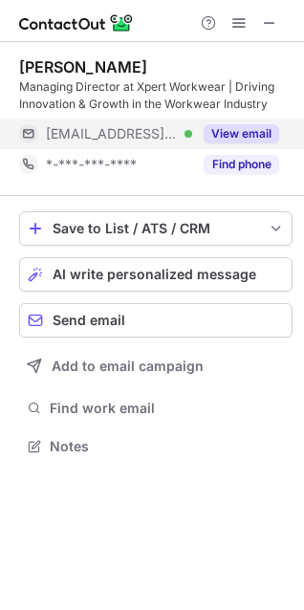
click at [248, 133] on button "View email" at bounding box center [241, 133] width 75 height 19
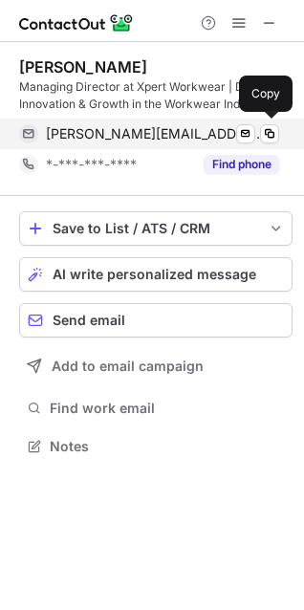
click at [121, 135] on span "glenn@cottonmount.co.uk" at bounding box center [155, 133] width 219 height 17
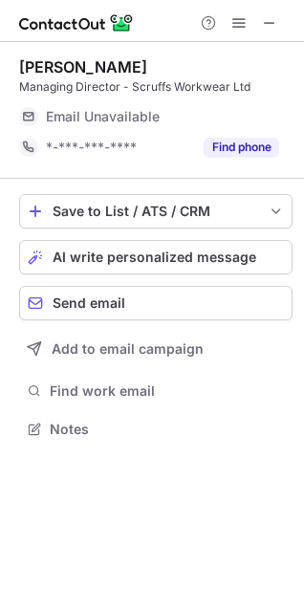
scroll to position [446, 304]
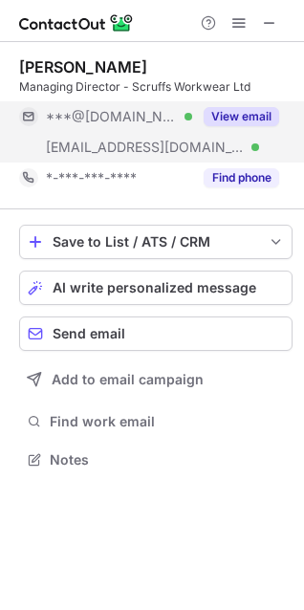
click at [233, 118] on button "View email" at bounding box center [241, 116] width 75 height 19
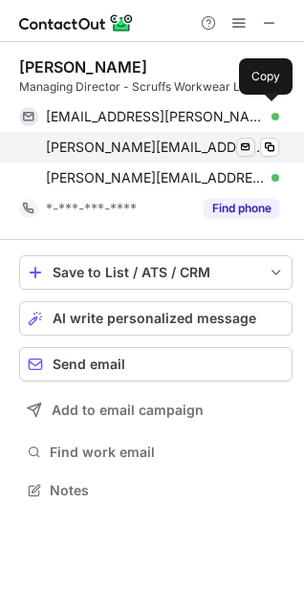
scroll to position [477, 304]
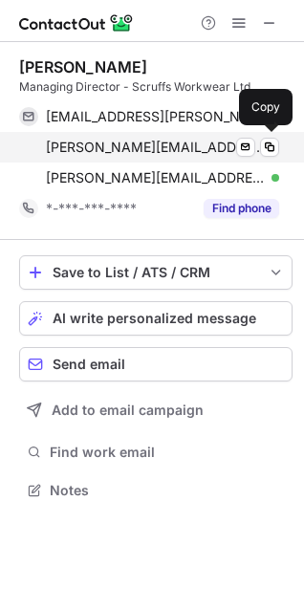
click at [141, 150] on span "laura.cansfield@scruffs.com" at bounding box center [155, 147] width 219 height 17
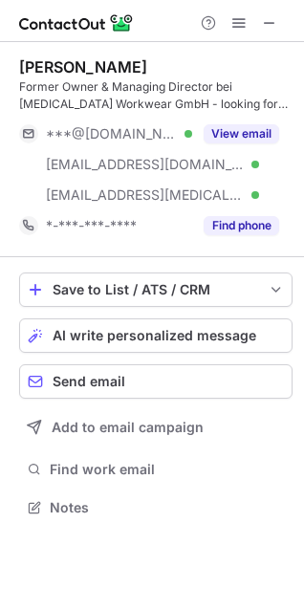
scroll to position [494, 304]
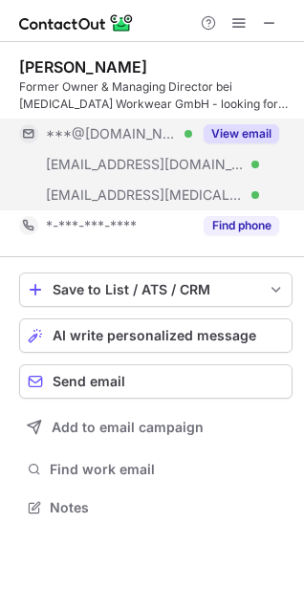
click at [272, 124] on button "View email" at bounding box center [241, 133] width 75 height 19
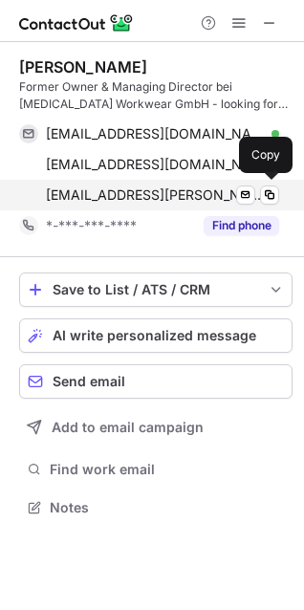
click at [161, 196] on span "[EMAIL_ADDRESS][PERSON_NAME][MEDICAL_DATA][DOMAIN_NAME]" at bounding box center [155, 194] width 219 height 17
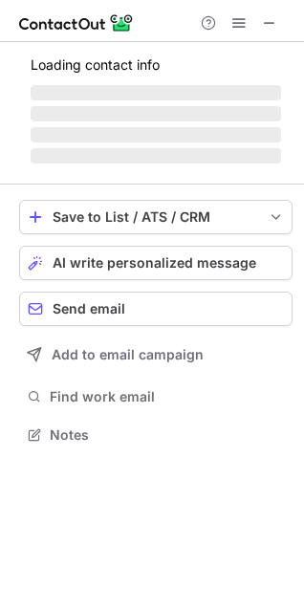
scroll to position [477, 304]
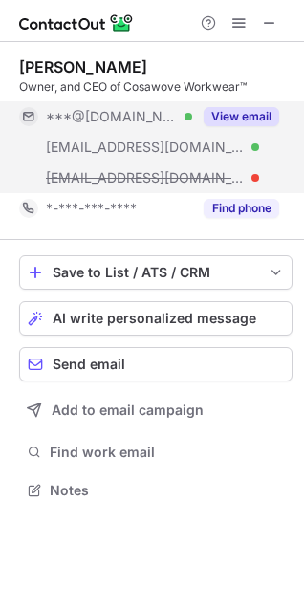
click at [225, 118] on button "View email" at bounding box center [241, 116] width 75 height 19
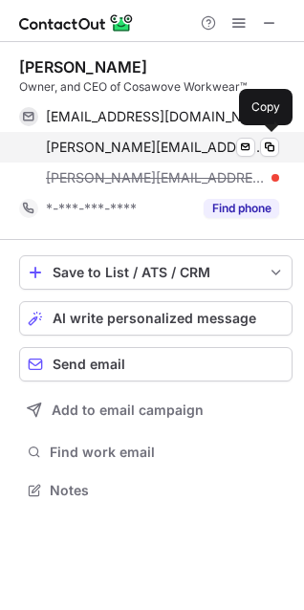
click at [126, 143] on span "[PERSON_NAME][EMAIL_ADDRESS][DOMAIN_NAME]" at bounding box center [155, 147] width 219 height 17
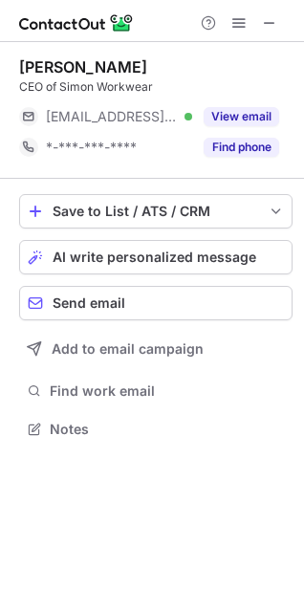
scroll to position [416, 304]
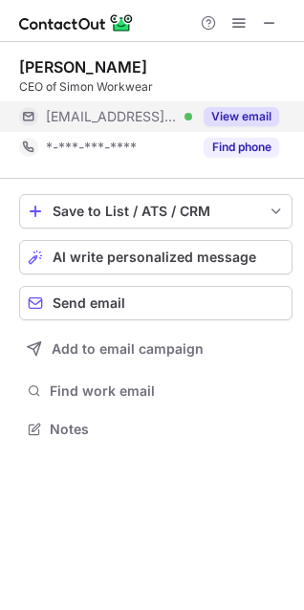
click at [268, 118] on button "View email" at bounding box center [241, 116] width 75 height 19
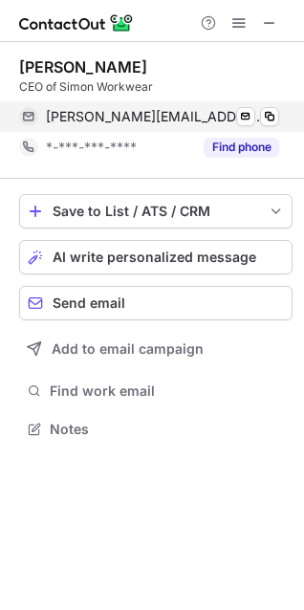
click at [152, 113] on span "gary@simonworkwear.co.za" at bounding box center [155, 116] width 219 height 17
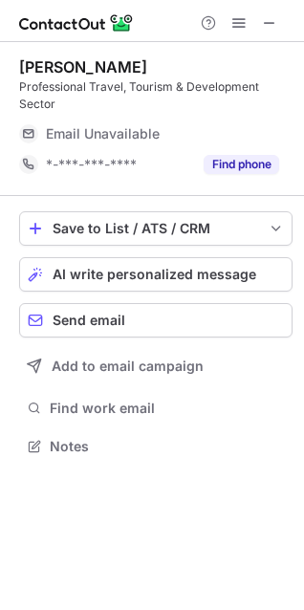
scroll to position [433, 304]
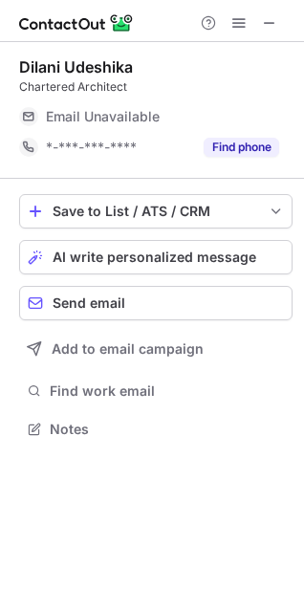
scroll to position [421, 304]
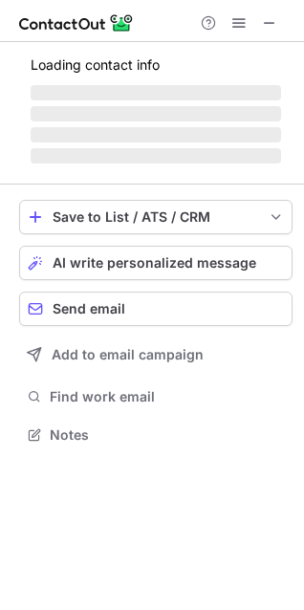
scroll to position [416, 304]
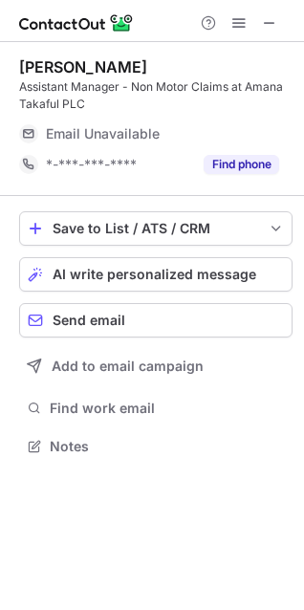
scroll to position [433, 304]
